Goal: Navigation & Orientation: Find specific page/section

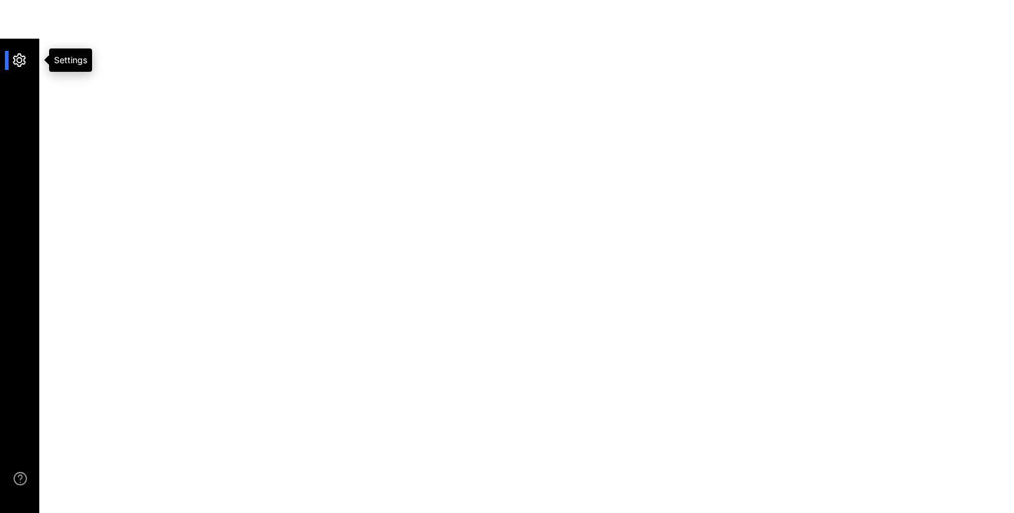
click at [25, 61] on div at bounding box center [25, 60] width 26 height 19
